Goal: Complete application form

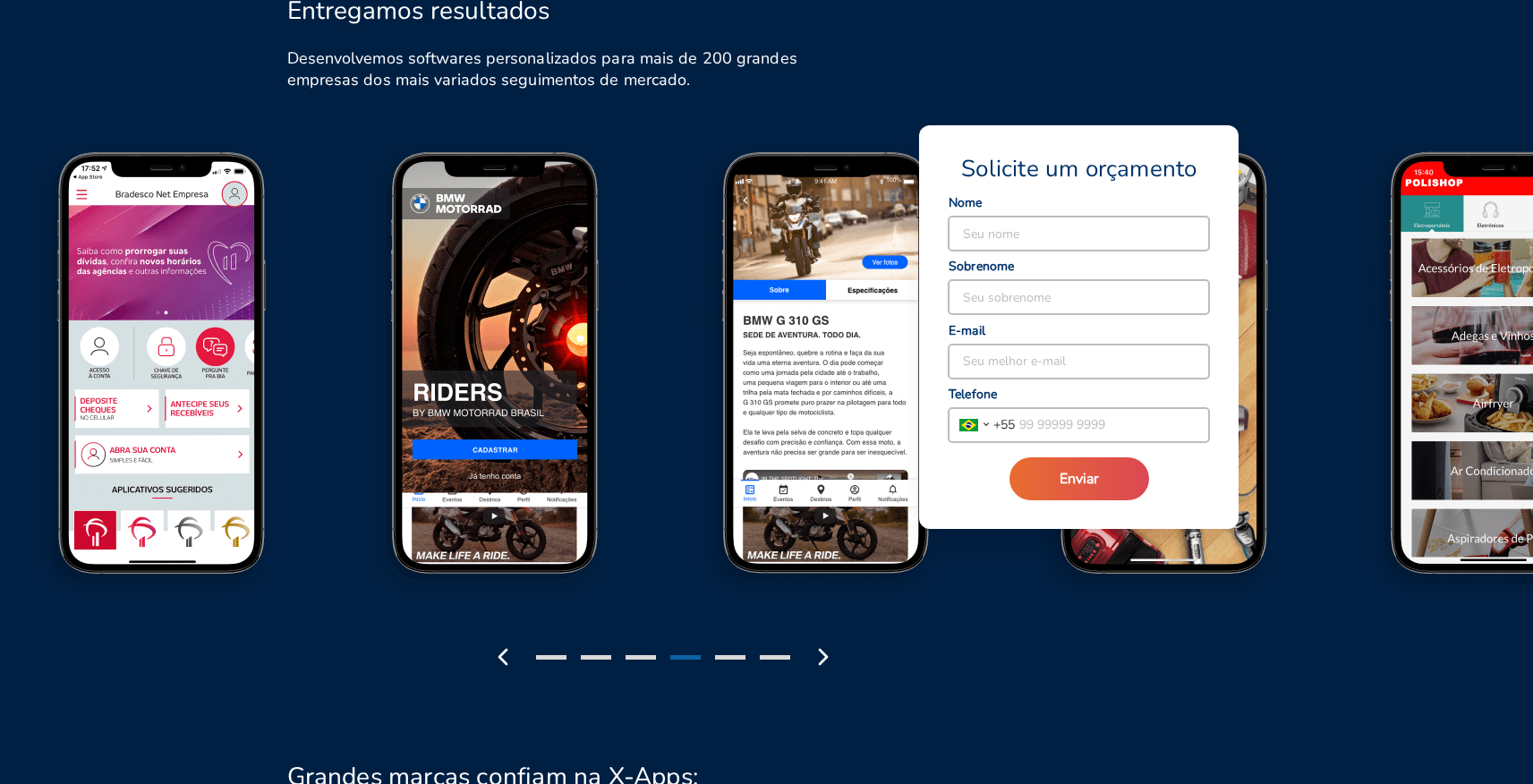
scroll to position [2060, 0]
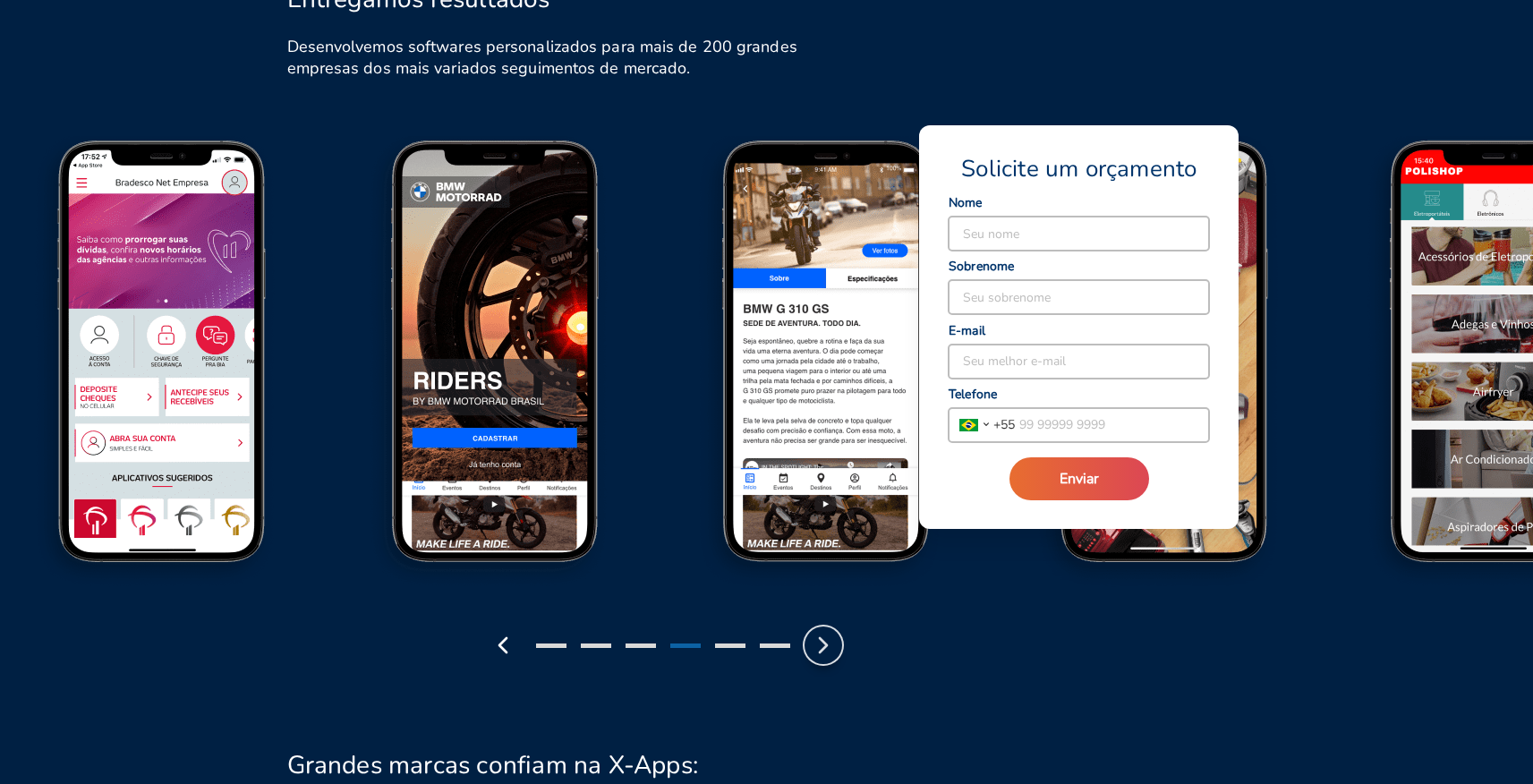
click at [817, 656] on icon "button" at bounding box center [823, 646] width 29 height 29
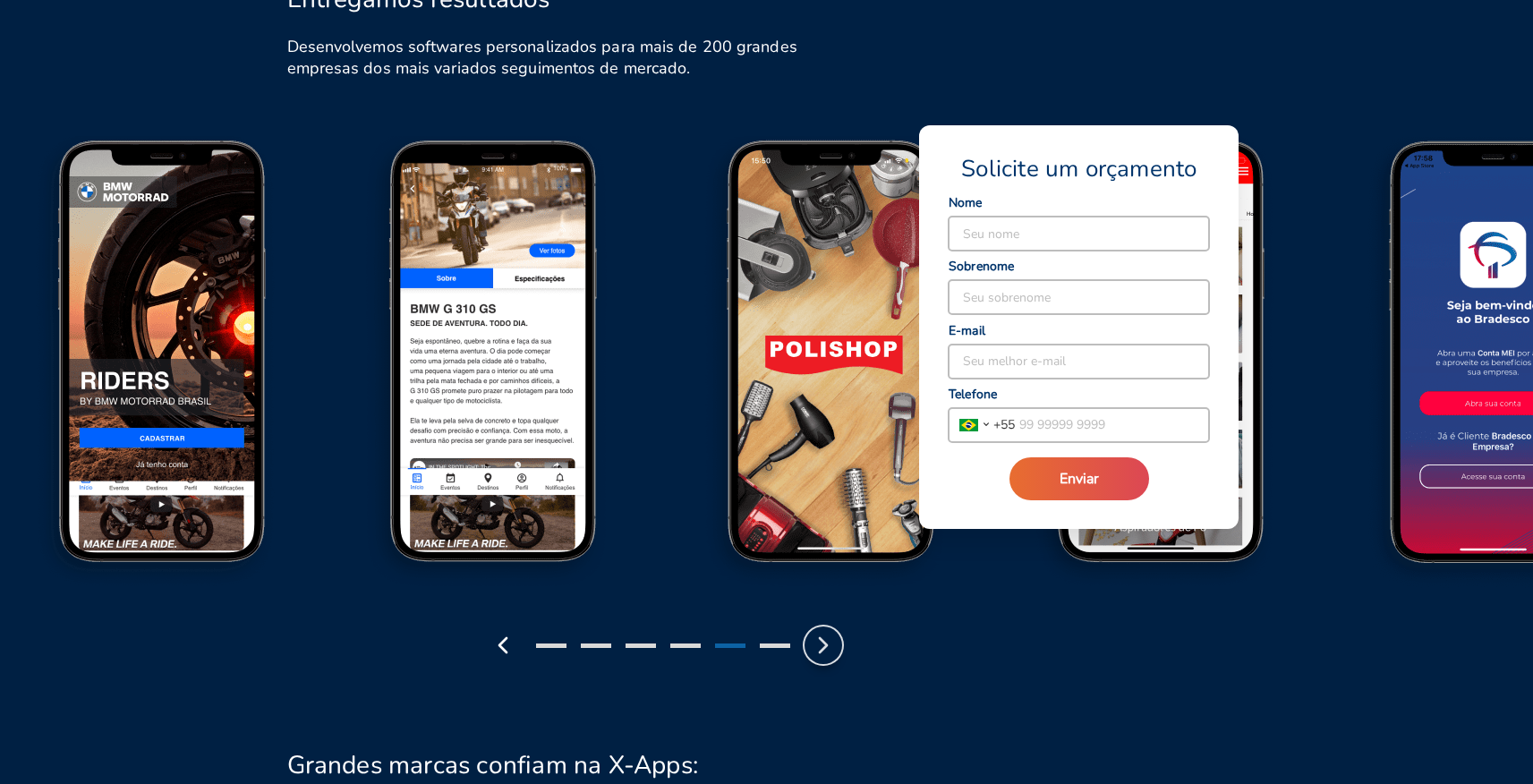
click at [818, 653] on icon "button" at bounding box center [823, 646] width 29 height 29
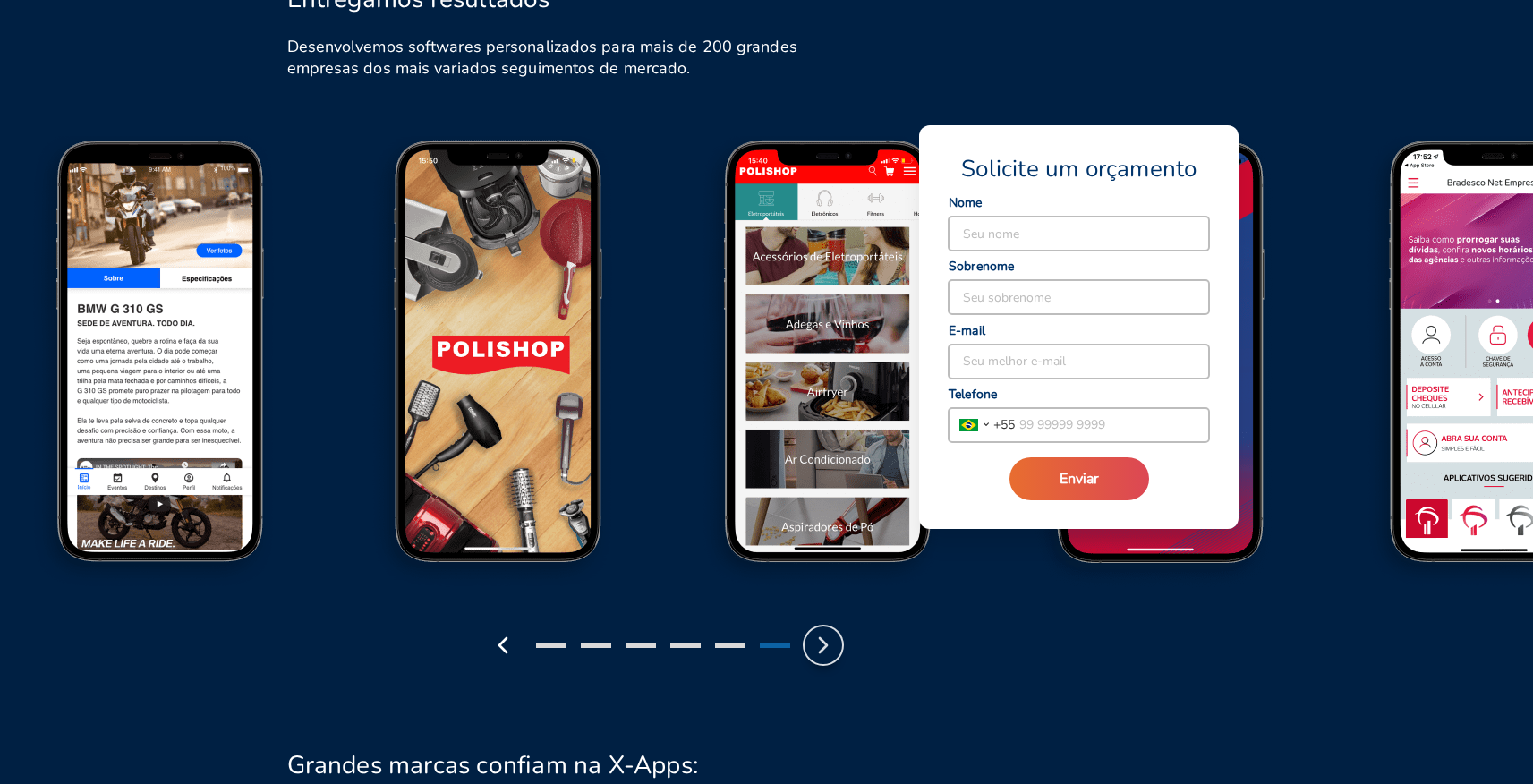
click at [818, 653] on icon "button" at bounding box center [823, 646] width 29 height 29
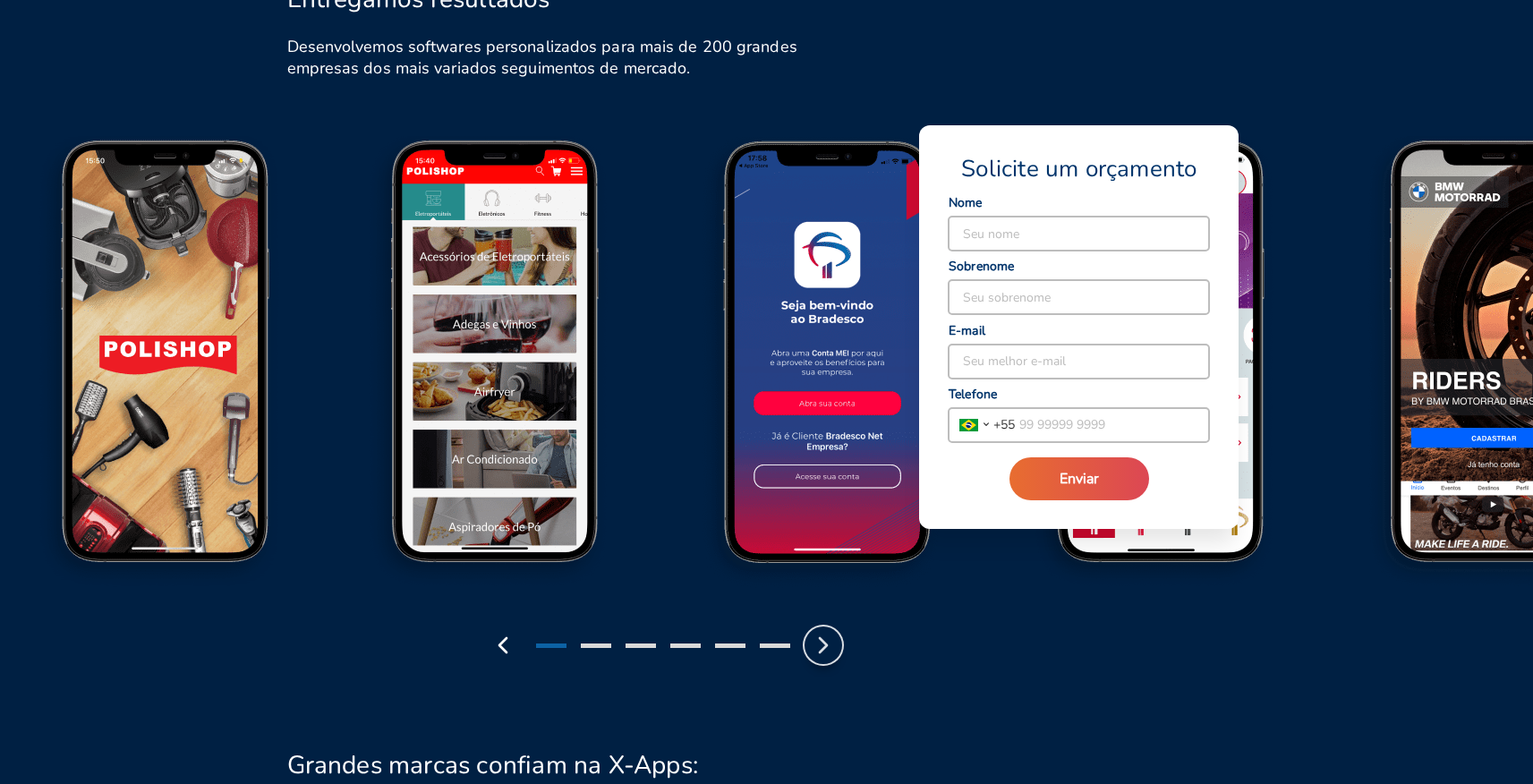
click at [818, 653] on icon "button" at bounding box center [823, 646] width 29 height 29
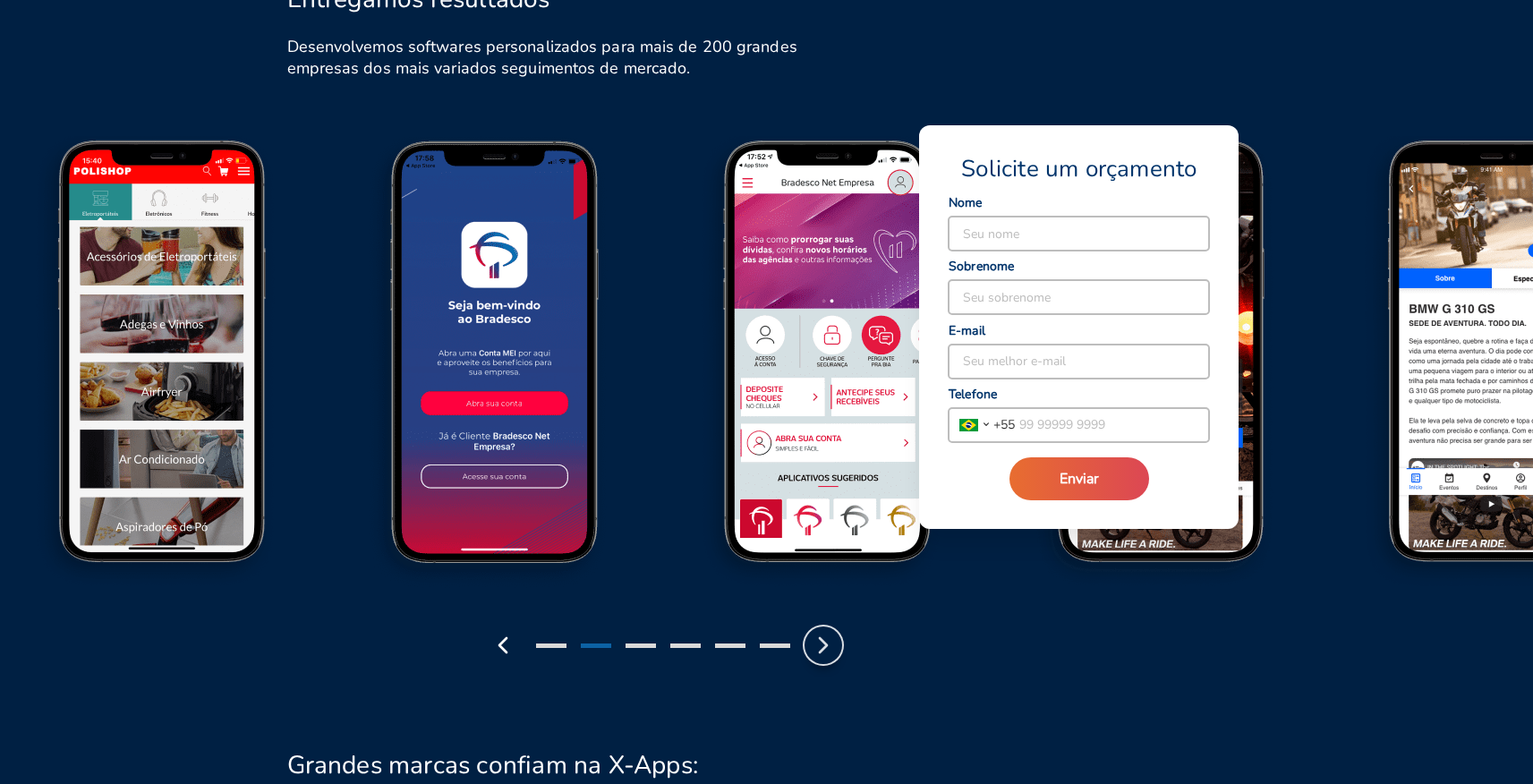
click at [818, 653] on icon "button" at bounding box center [823, 646] width 29 height 29
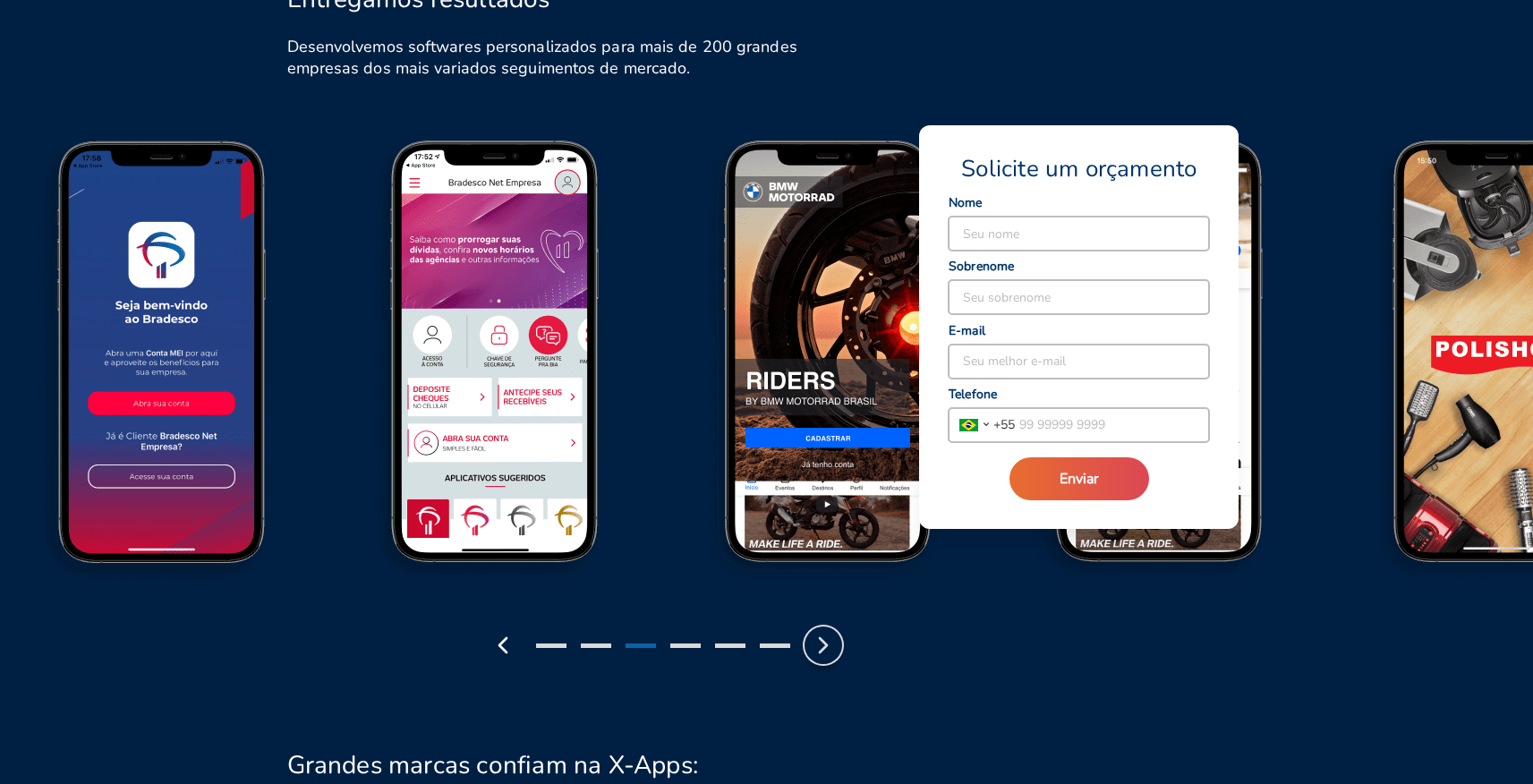
click at [818, 653] on icon "button" at bounding box center [823, 646] width 29 height 29
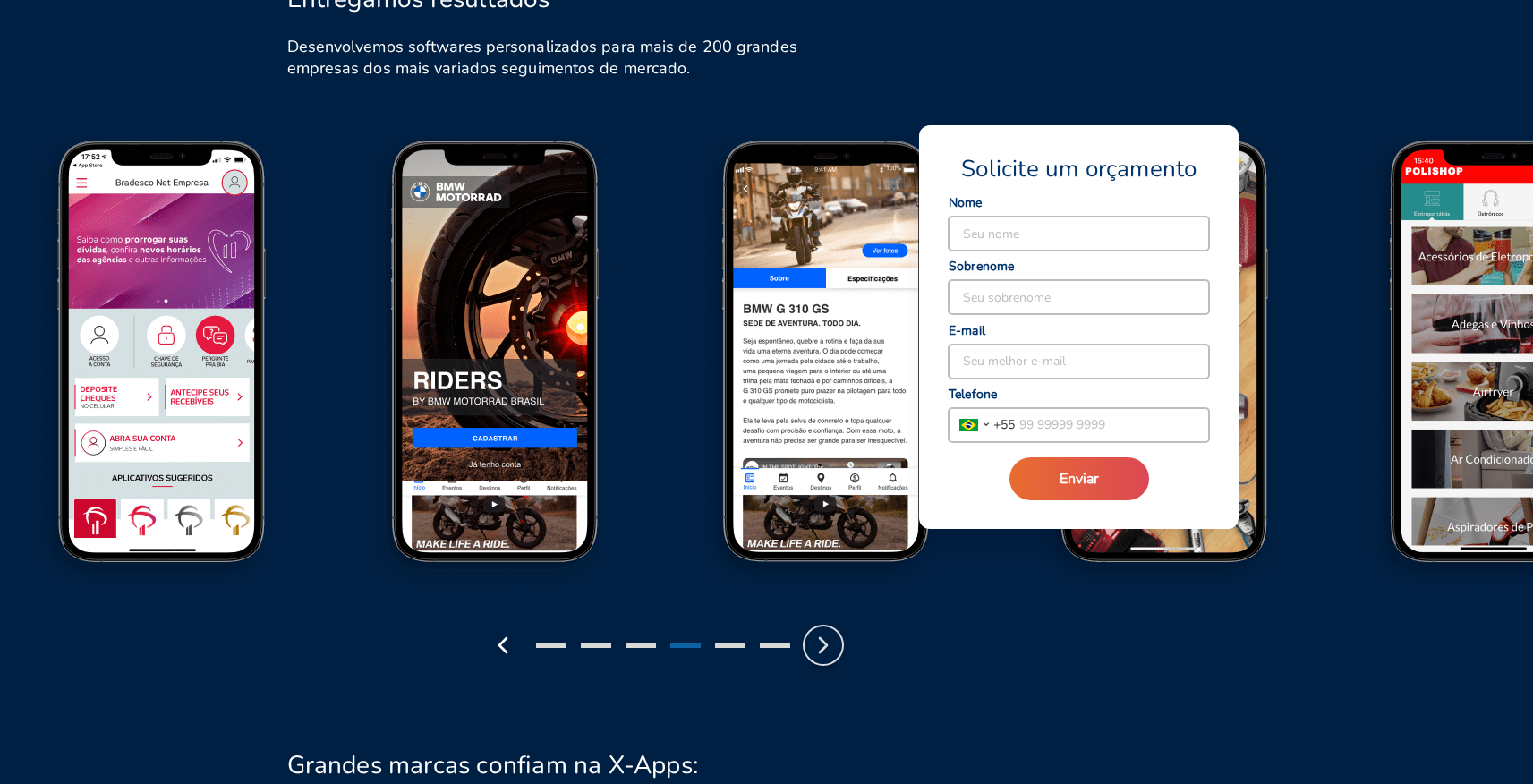
click at [818, 653] on icon "button" at bounding box center [823, 646] width 29 height 29
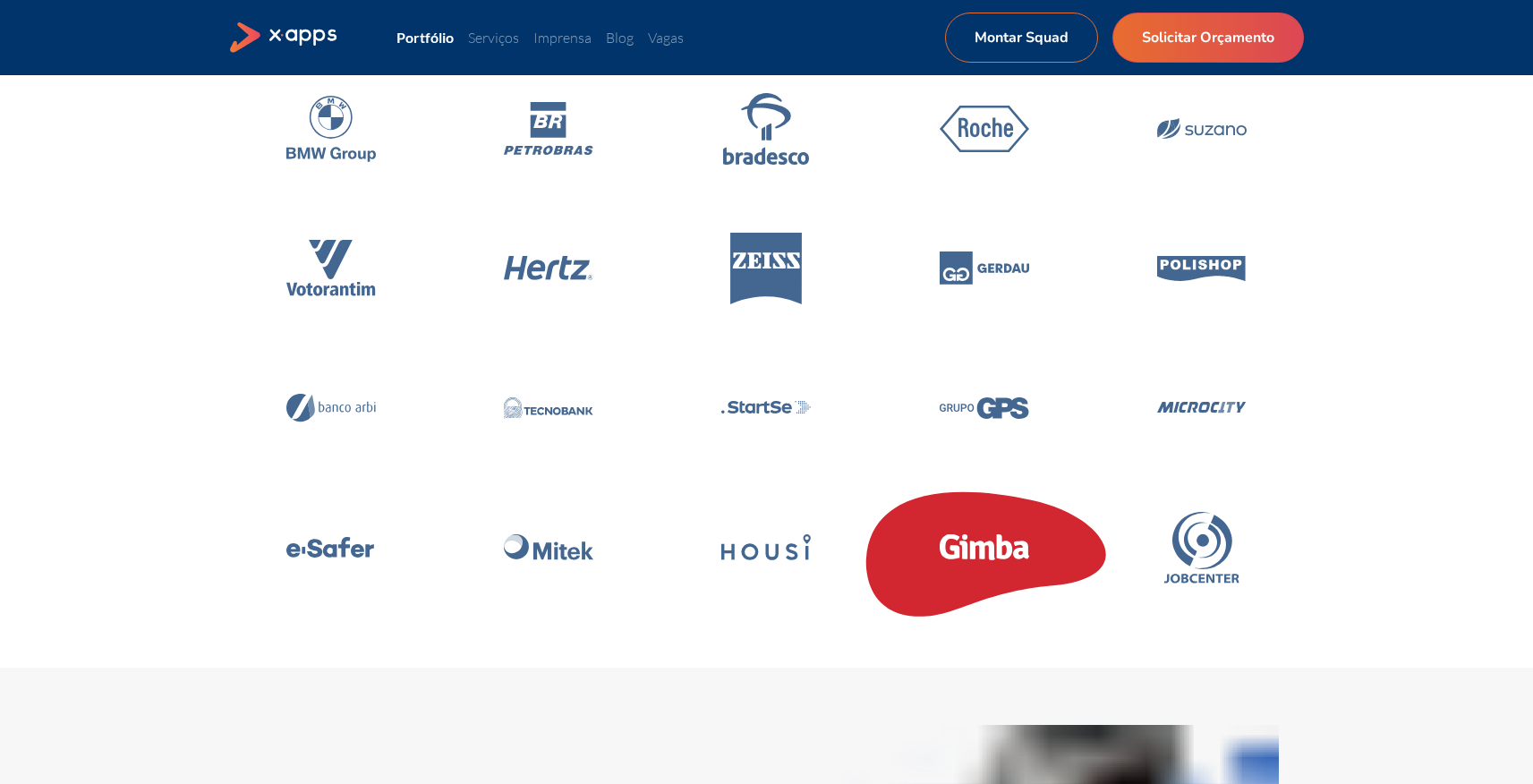
scroll to position [160, 0]
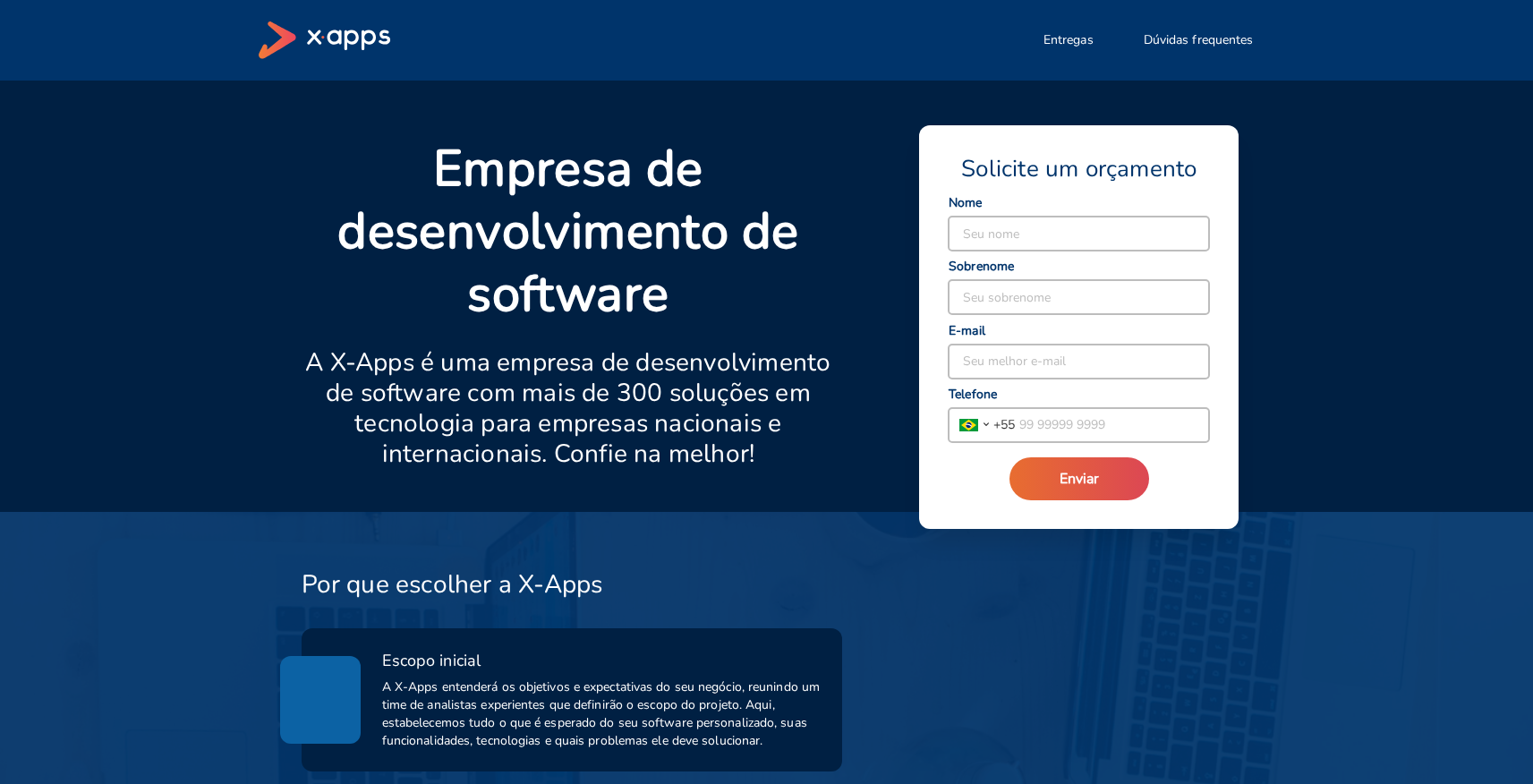
click at [1072, 226] on input at bounding box center [1079, 233] width 260 height 34
type input "jessica"
type input "cordeiro"
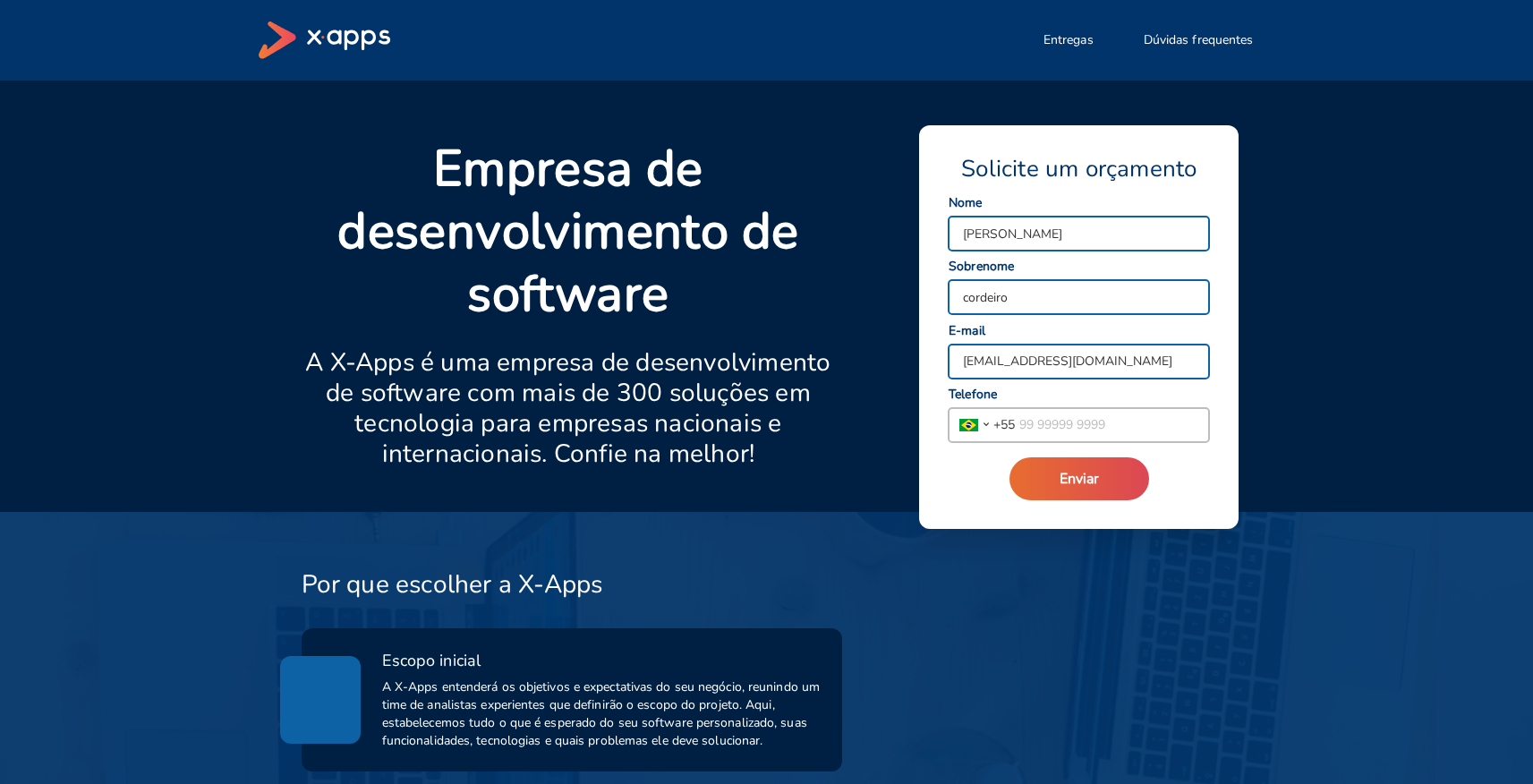
drag, startPoint x: 1043, startPoint y: 365, endPoint x: 1042, endPoint y: 349, distance: 16.0
click at [1043, 365] on input "jessikcaires@gmail.com" at bounding box center [1079, 362] width 260 height 34
click at [1042, 349] on input "jessikcaires@gmail.com" at bounding box center [1079, 362] width 260 height 34
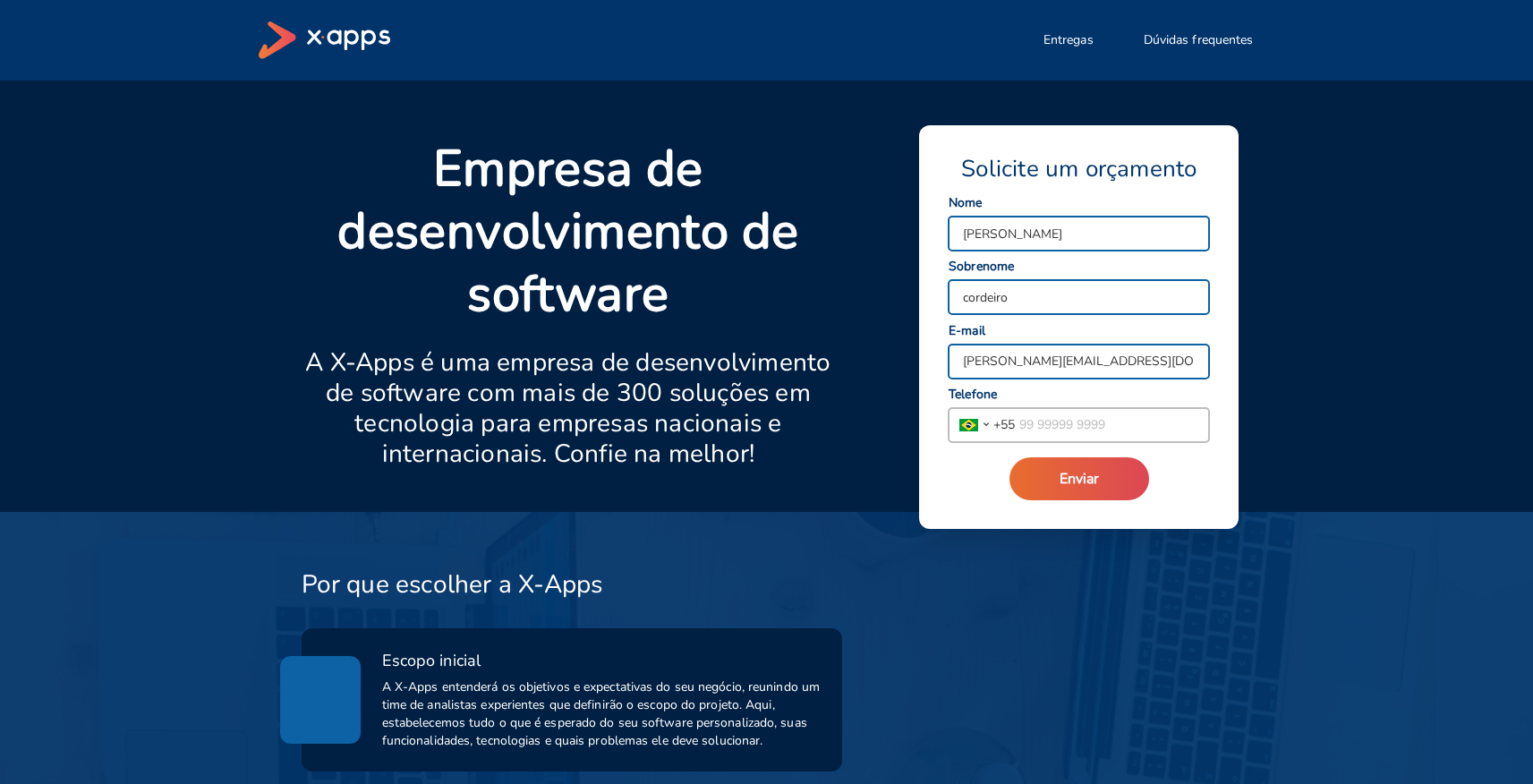
type input "jessica@assystengenharia.com.br"
click at [980, 291] on input "cordeiro" at bounding box center [1079, 297] width 260 height 34
type input "X"
type input "Caires"
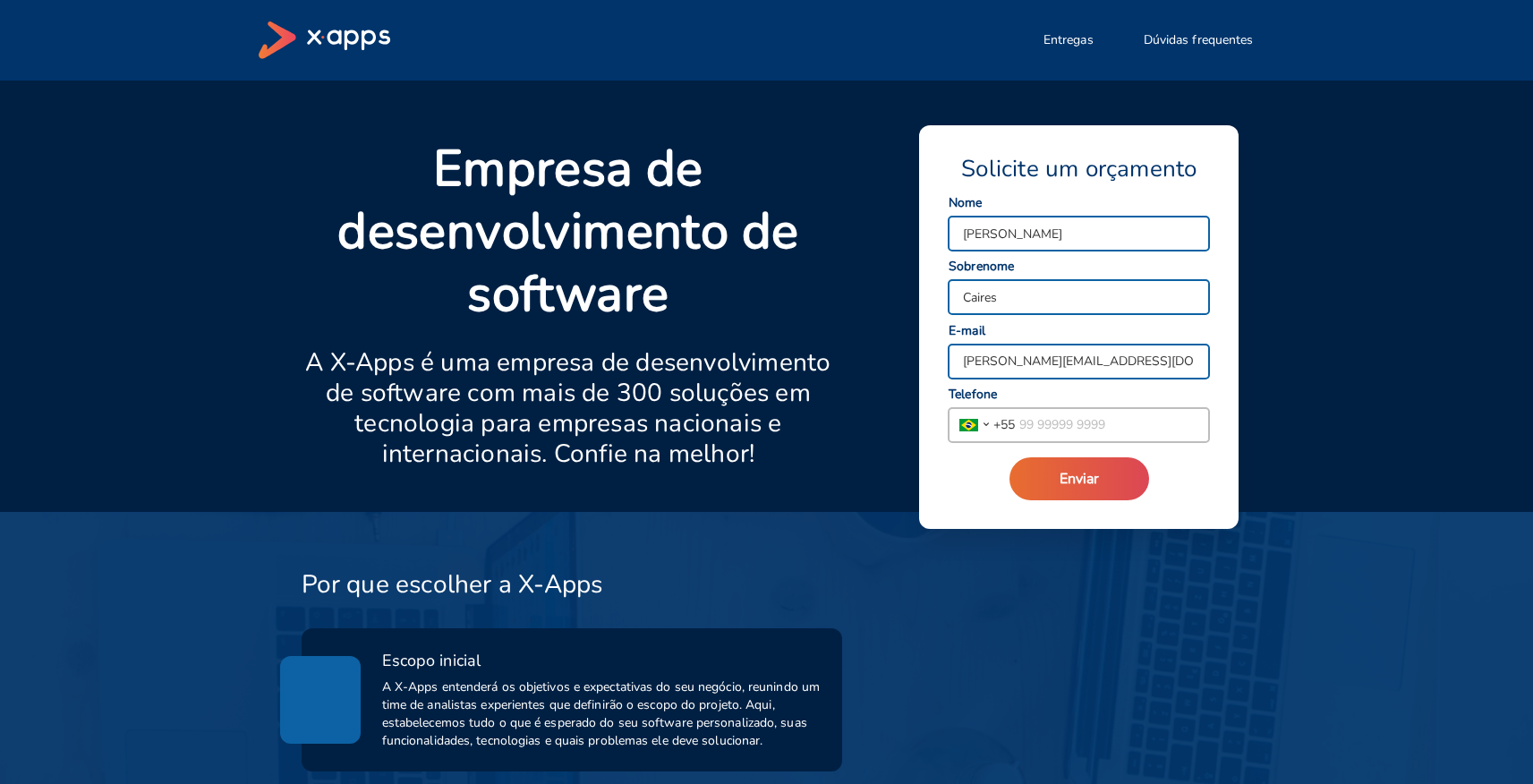
click at [976, 245] on input "jessica" at bounding box center [1079, 233] width 260 height 34
type input "Jessica"
click at [1054, 418] on input "tel" at bounding box center [1112, 425] width 195 height 34
type input "(11) 99333-6769"
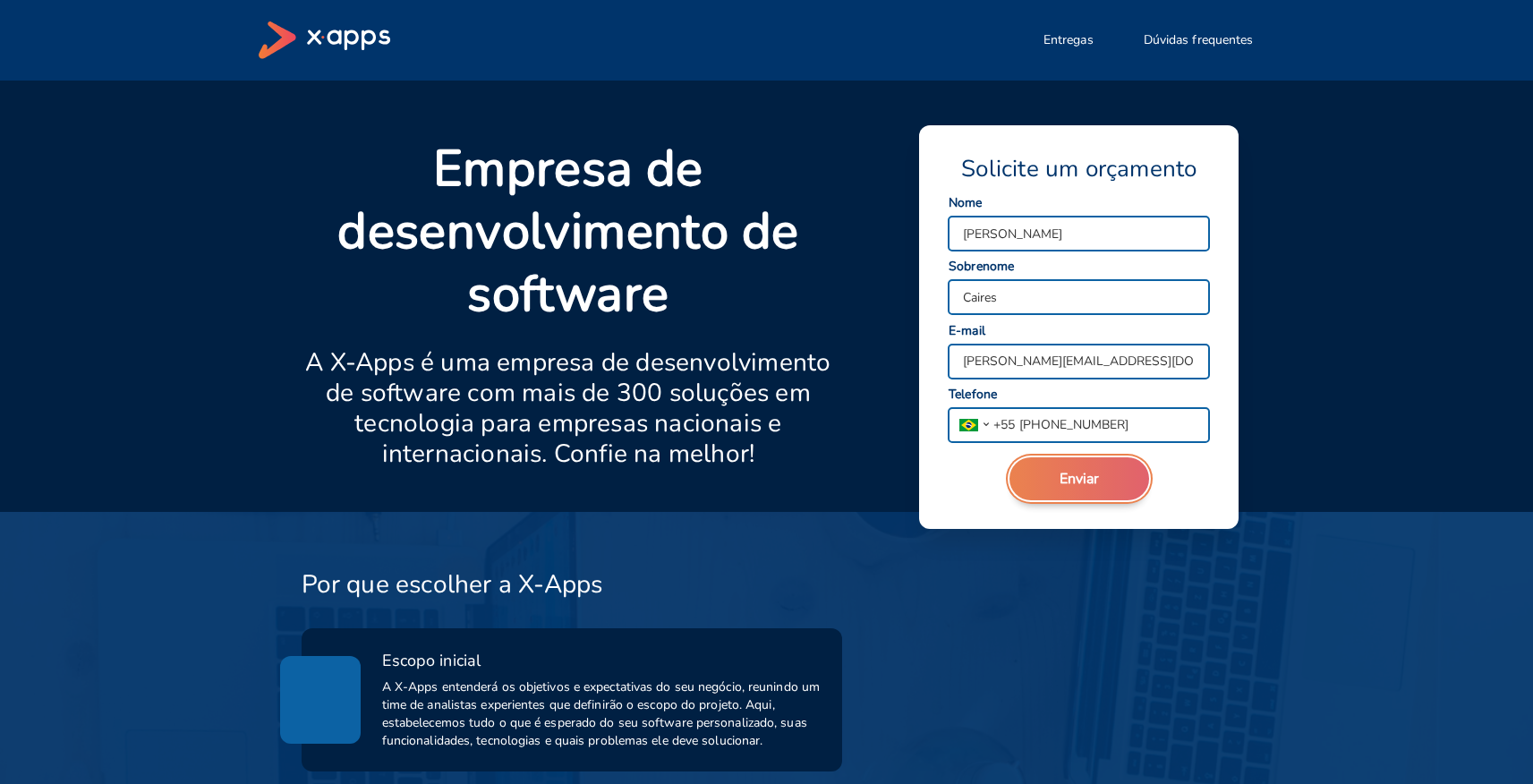
click at [1123, 485] on button "Enviar" at bounding box center [1080, 479] width 140 height 43
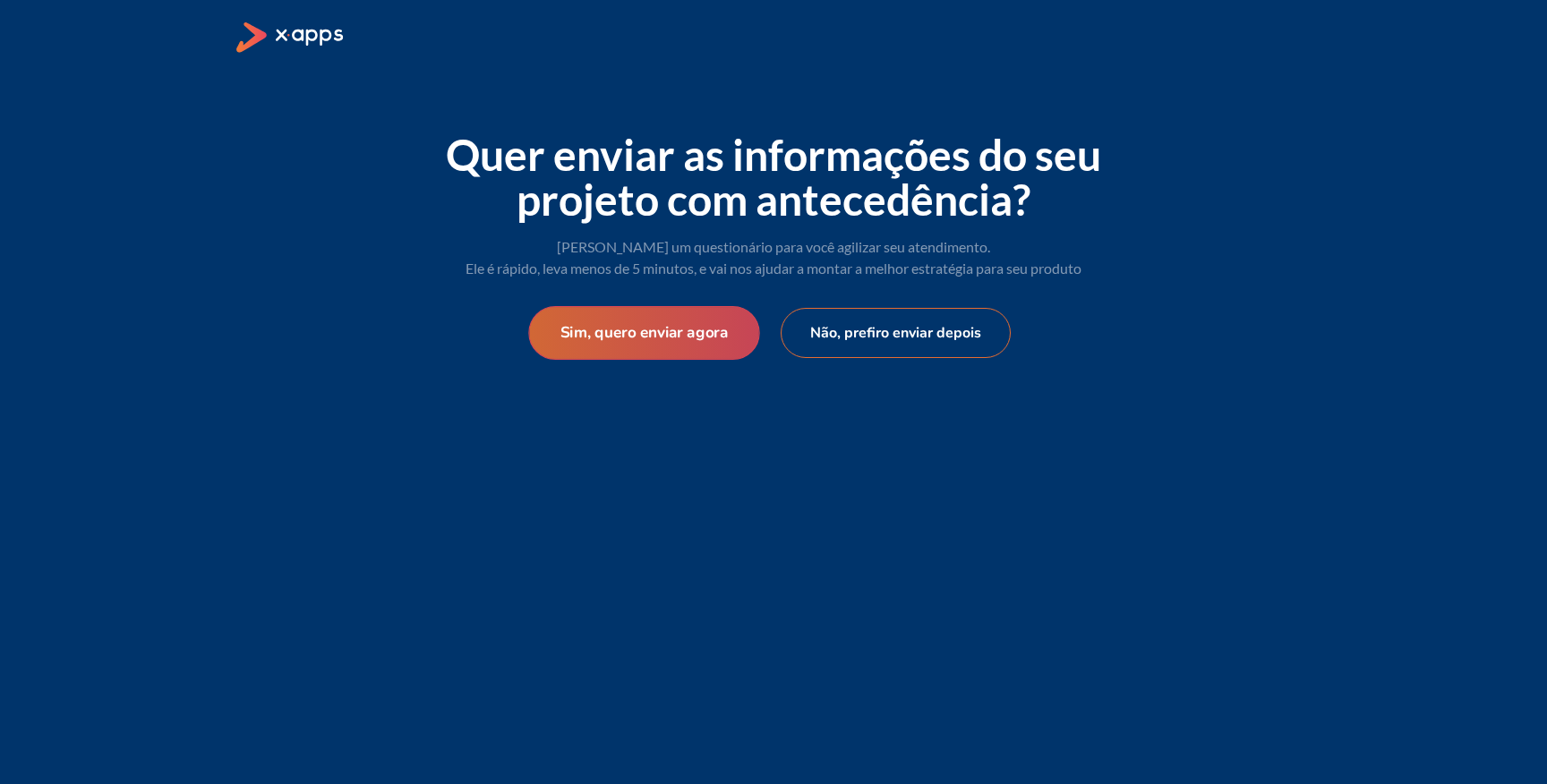
click at [673, 331] on button "Sim, quero enviar agora" at bounding box center [643, 333] width 231 height 54
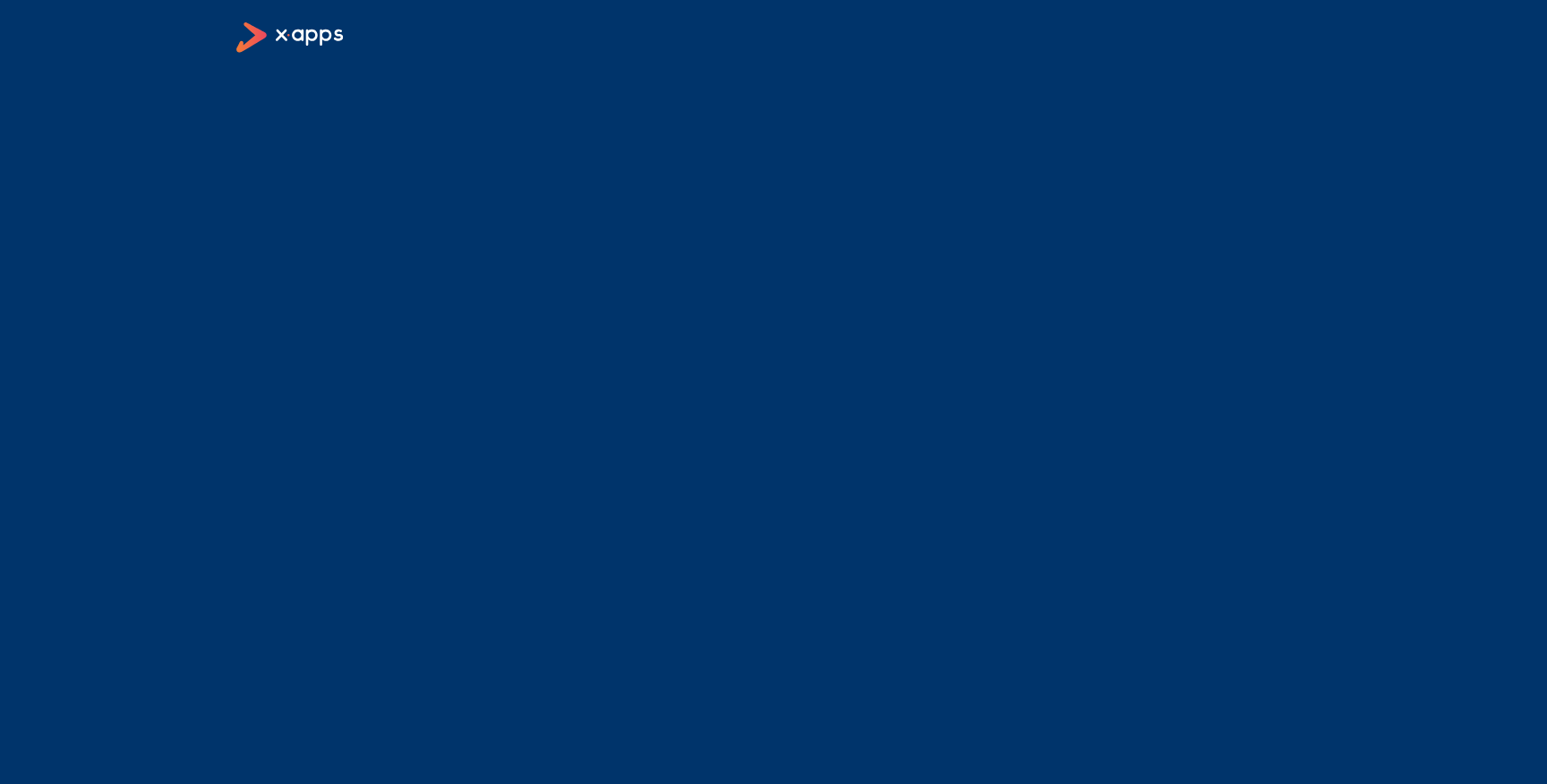
select select "BR"
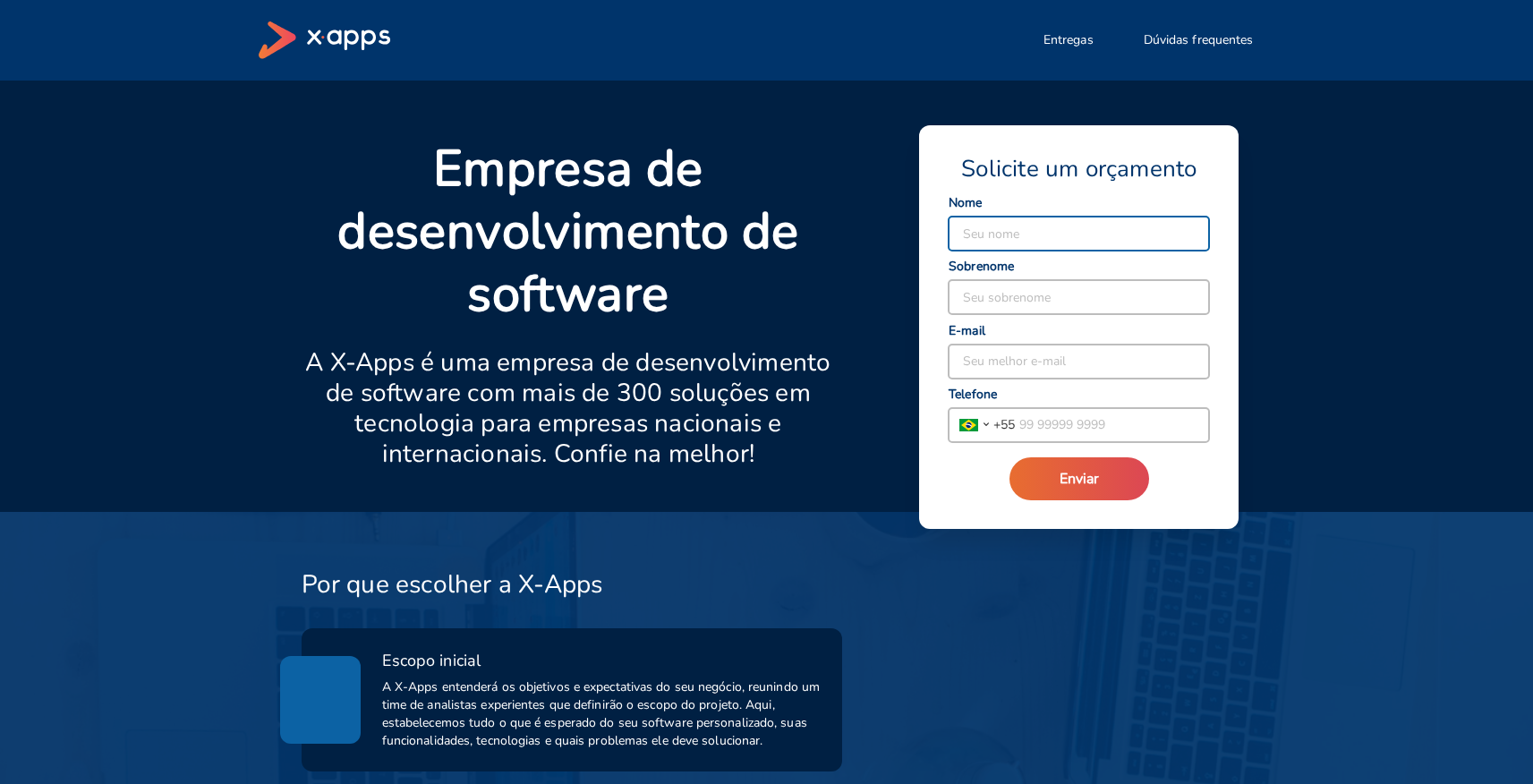
scroll to position [312, 0]
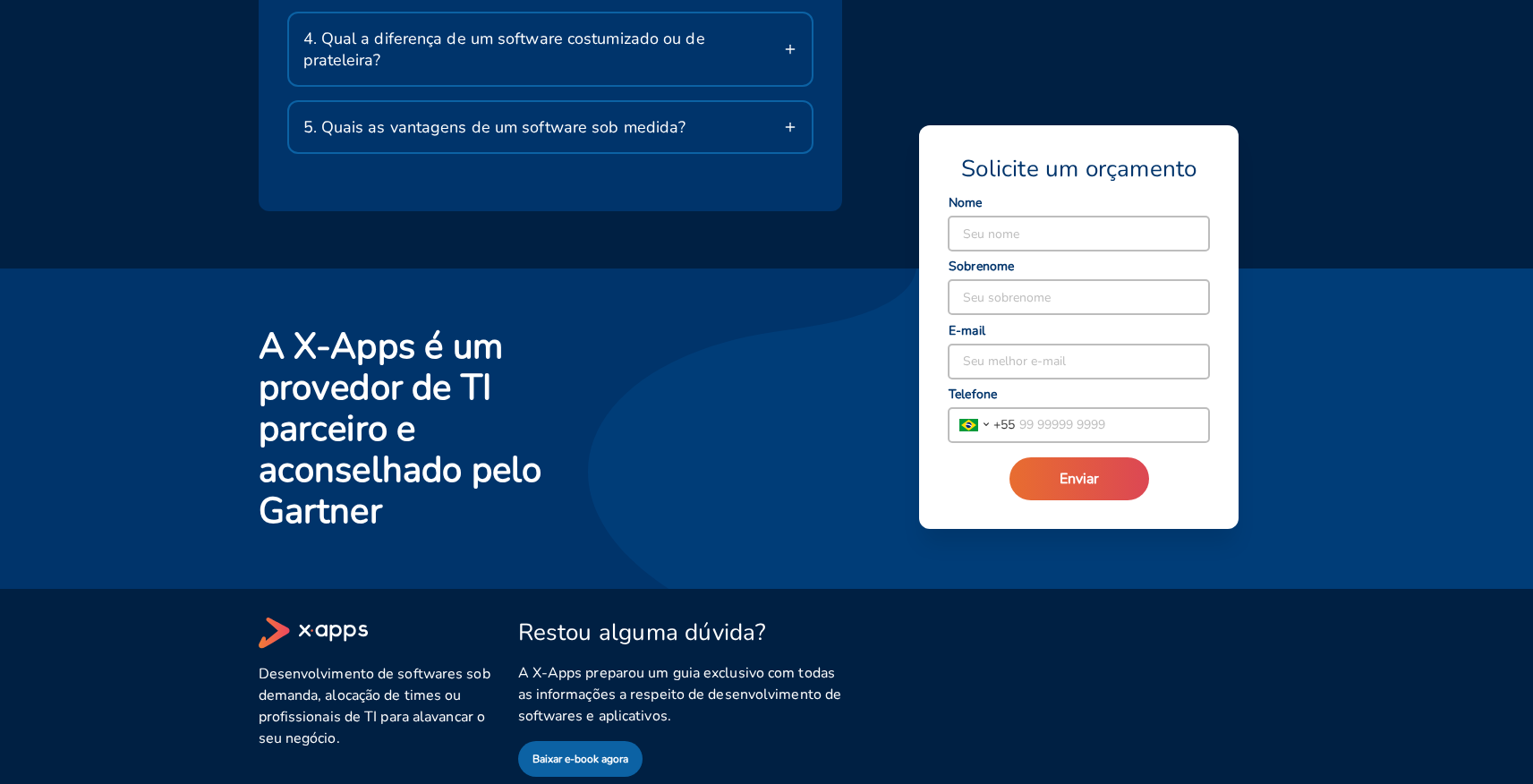
scroll to position [2814, 0]
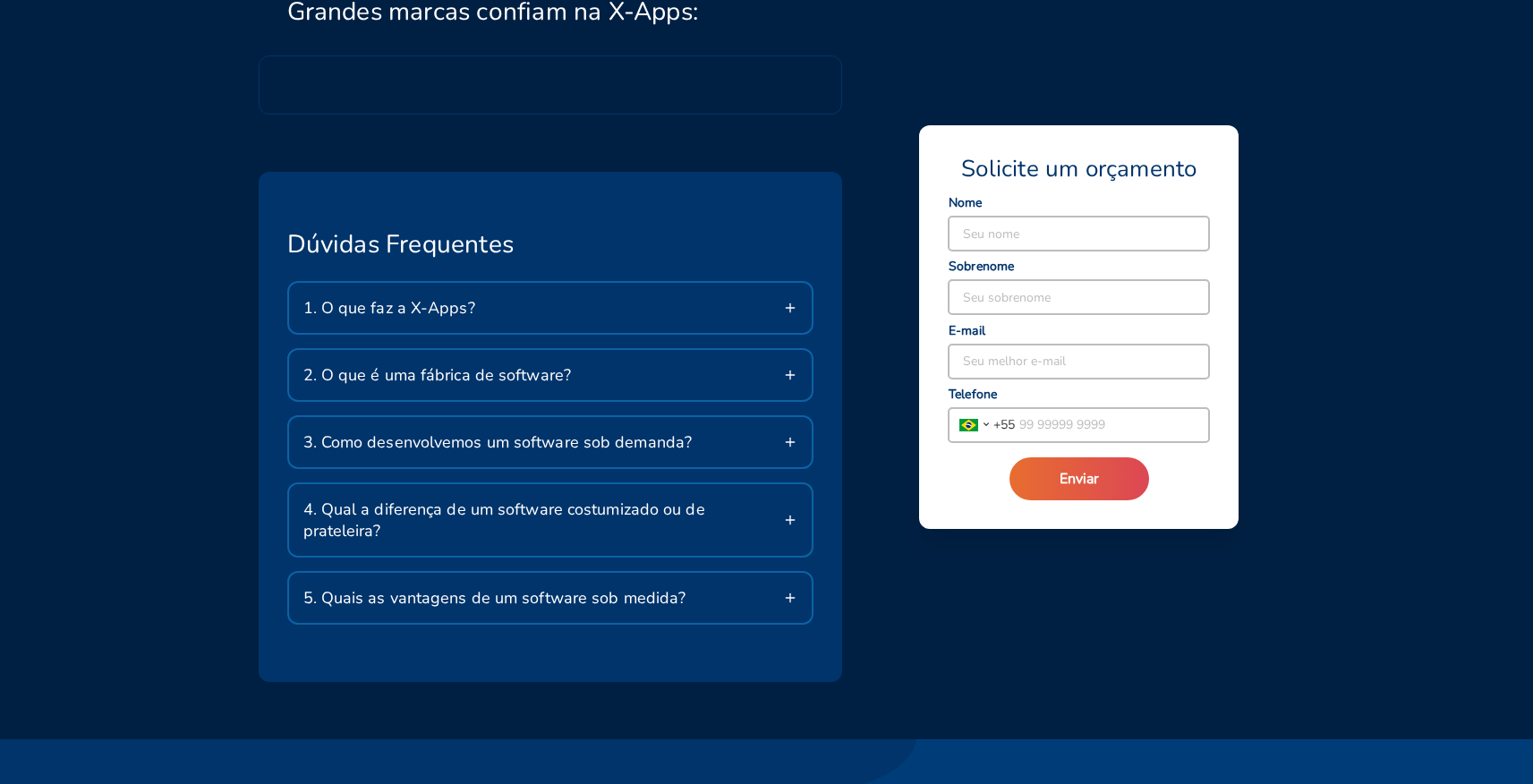
click at [780, 301] on div "1. O que faz a X-Apps?" at bounding box center [551, 308] width 524 height 50
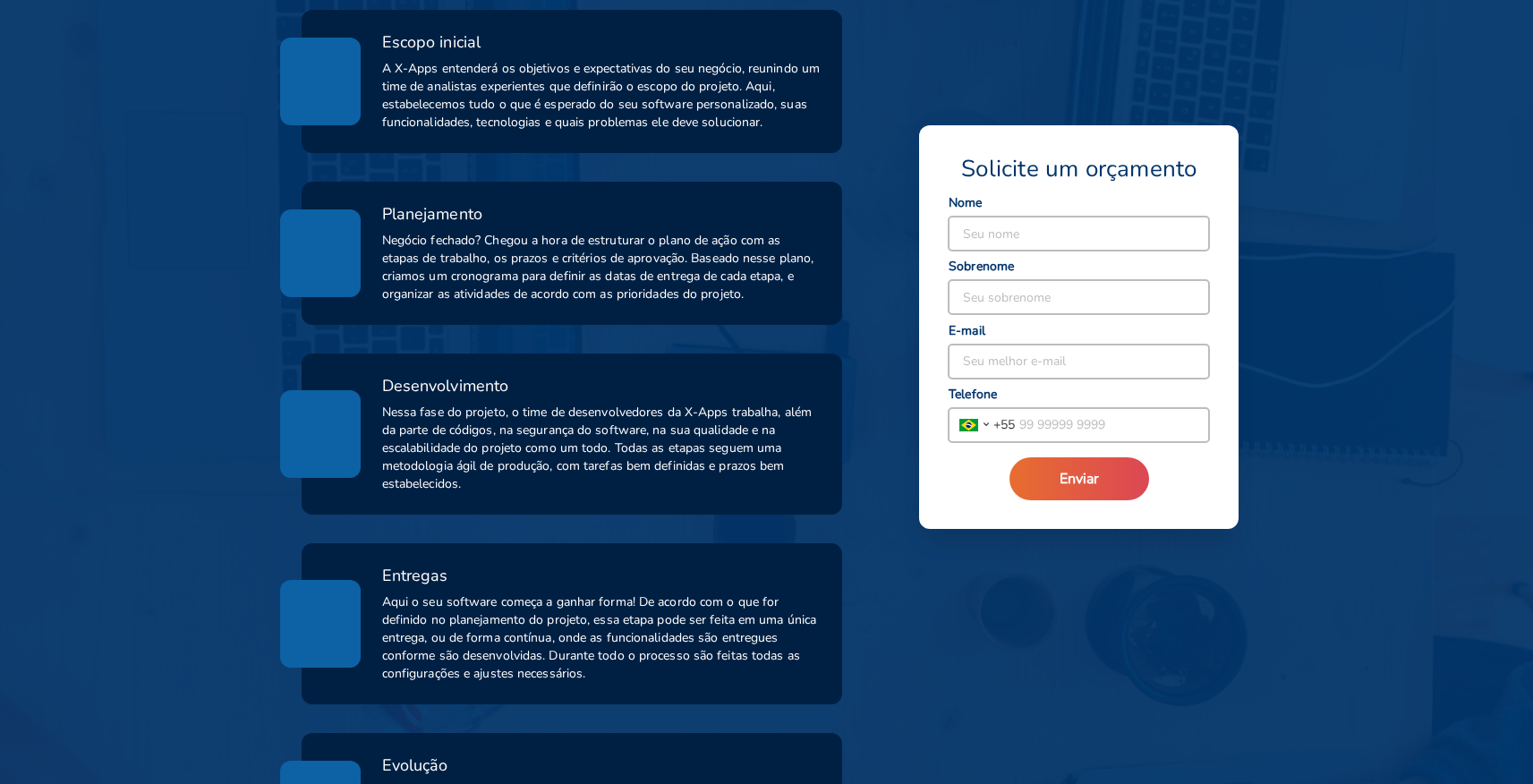
scroll to position [0, 0]
